Goal: Task Accomplishment & Management: Manage account settings

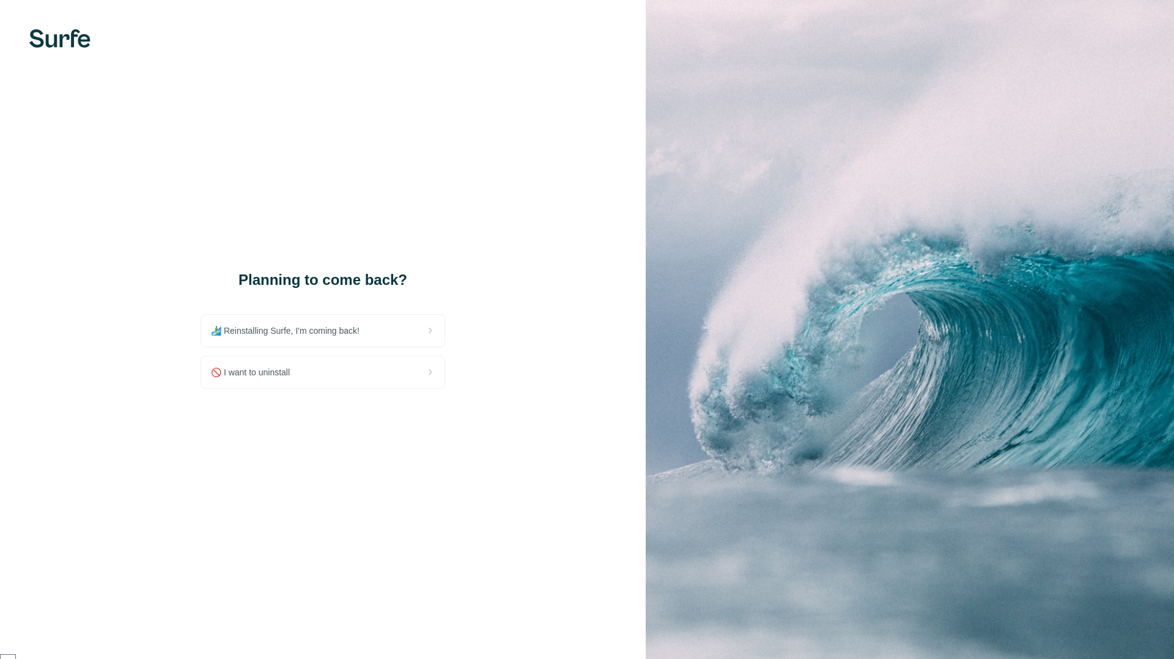
scroll to position [33949, 0]
click at [241, 369] on span "🚫 I want to uninstall" at bounding box center [255, 372] width 89 height 12
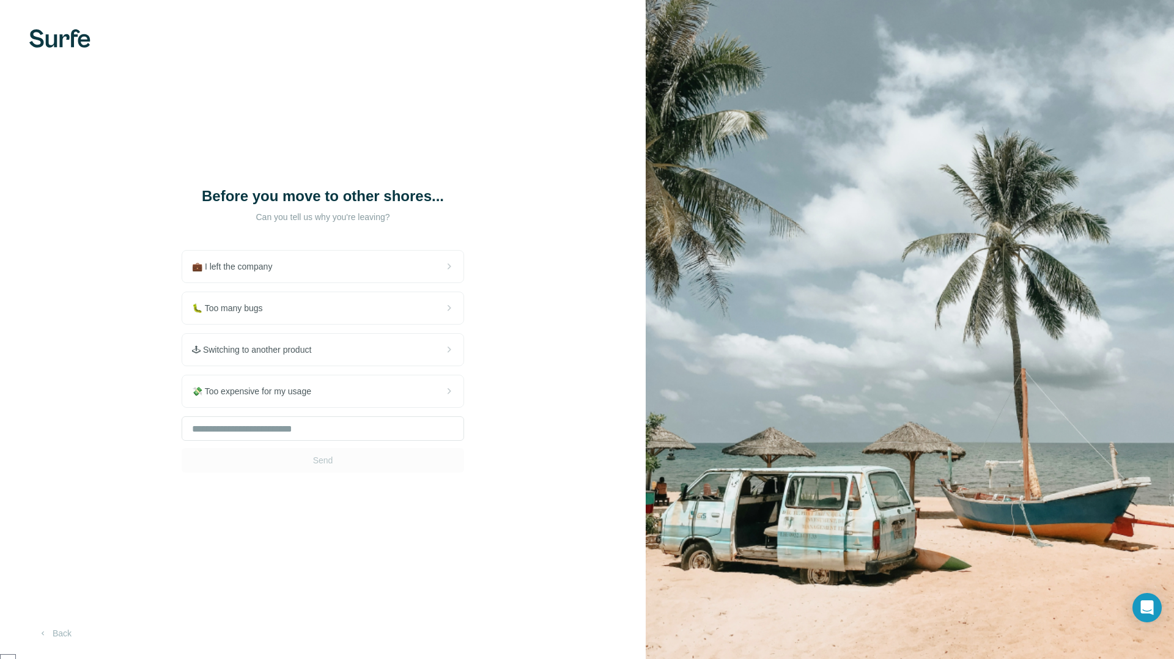
click at [340, 472] on div "Send" at bounding box center [323, 444] width 283 height 56
click at [294, 441] on input "text" at bounding box center [323, 428] width 283 height 24
click at [329, 471] on div "Send" at bounding box center [323, 444] width 283 height 56
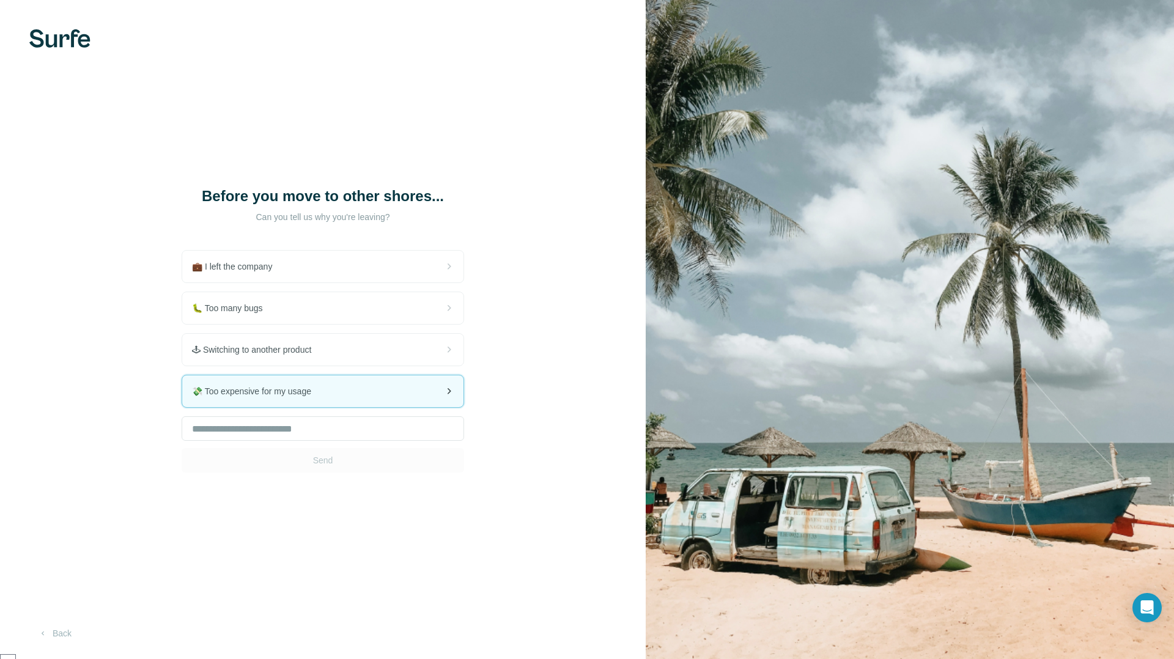
click at [353, 407] on div "💸 Too expensive for my usage" at bounding box center [322, 391] width 281 height 32
